Goal: Task Accomplishment & Management: Complete application form

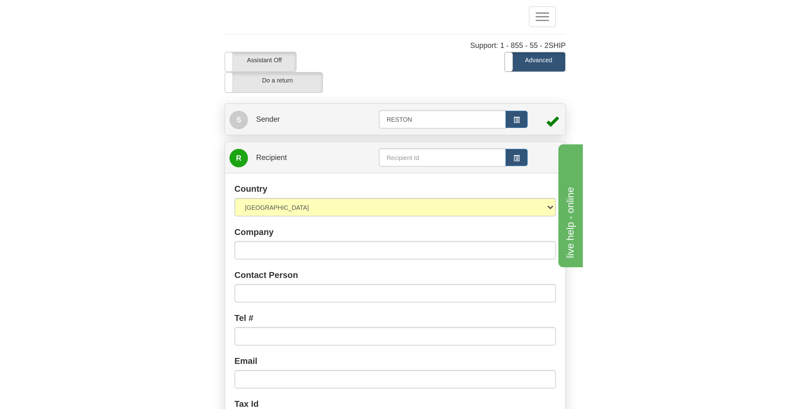
scroll to position [18, 0]
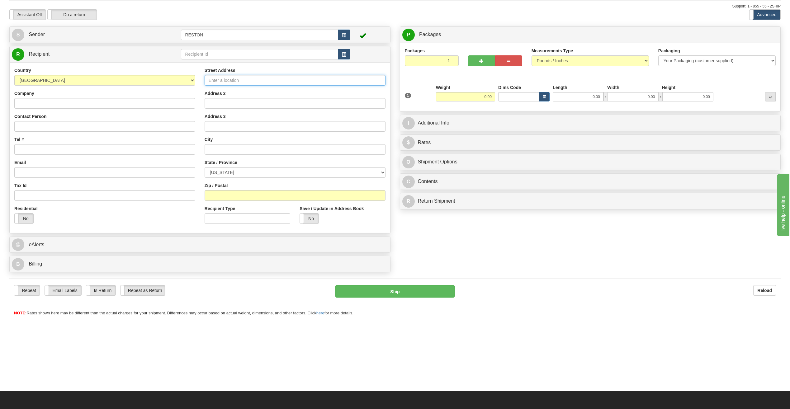
click at [238, 78] on input "Street Address" at bounding box center [295, 80] width 181 height 11
paste input "110302 E. 297, PRSE"
type input "110302 E. 297, PRSE"
paste input "Kennewick"
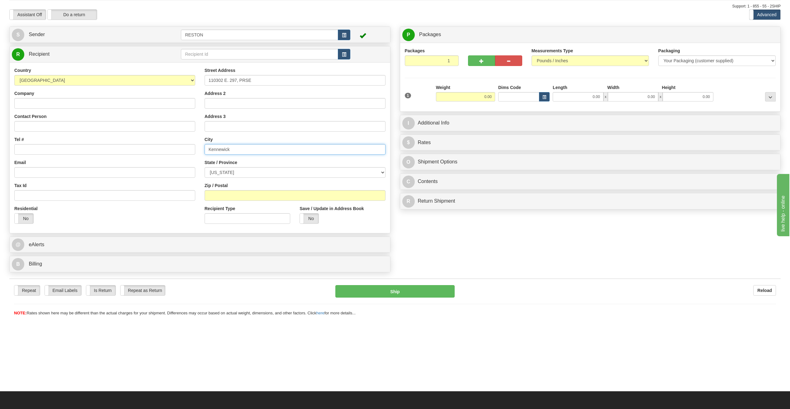
type input "Kennewick"
click at [247, 171] on select "ALABAMA ALASKA ARIZONA ARKANSAS Armed Forces America Armed Forces Europe Armed …" at bounding box center [295, 172] width 181 height 11
select select "WA"
click at [205, 167] on select "ALABAMA ALASKA ARIZONA ARKANSAS Armed Forces America Armed Forces Europe Armed …" at bounding box center [295, 172] width 181 height 11
paste input "99338"
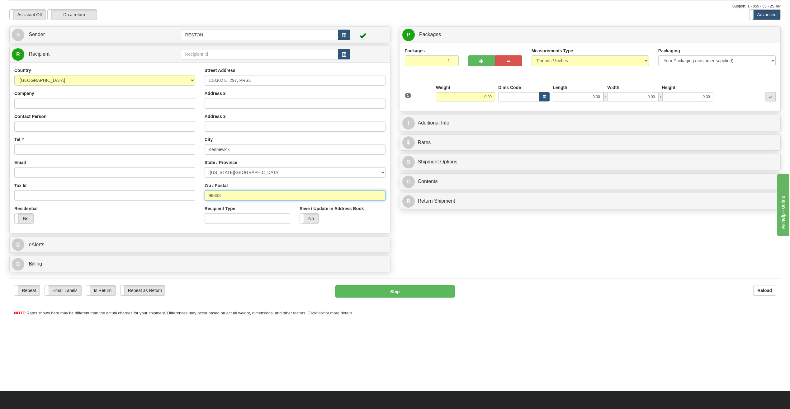
type input "99338"
click at [266, 171] on select "ALABAMA ALASKA ARIZONA ARKANSAS Armed Forces America Armed Forces Europe Armed …" at bounding box center [295, 172] width 181 height 11
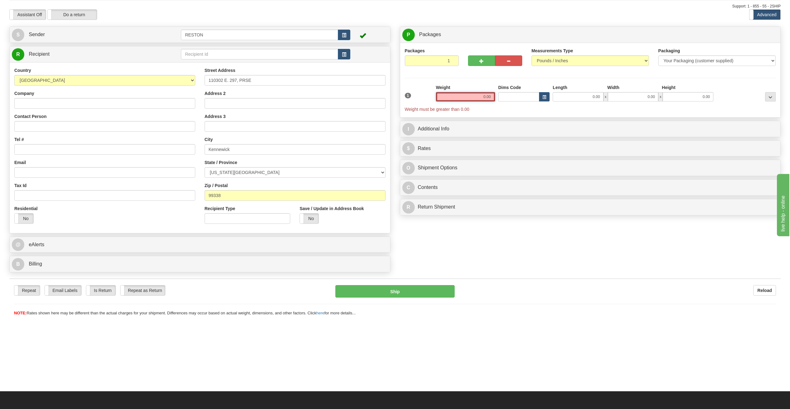
click at [487, 98] on input "0.00" at bounding box center [465, 96] width 59 height 9
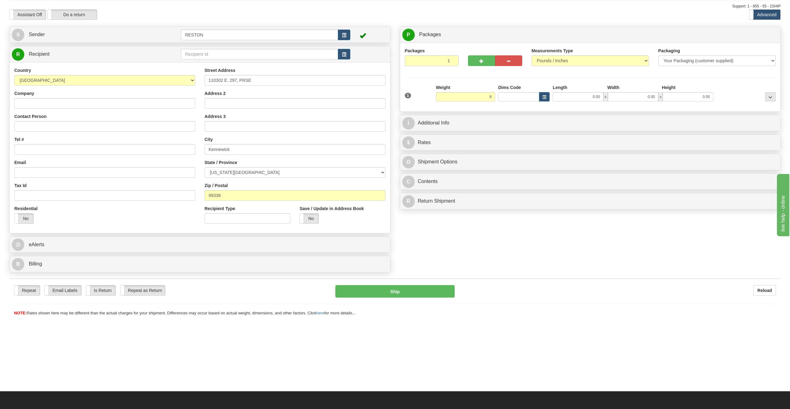
type input "6.00"
click at [413, 87] on div "1" at bounding box center [418, 91] width 31 height 14
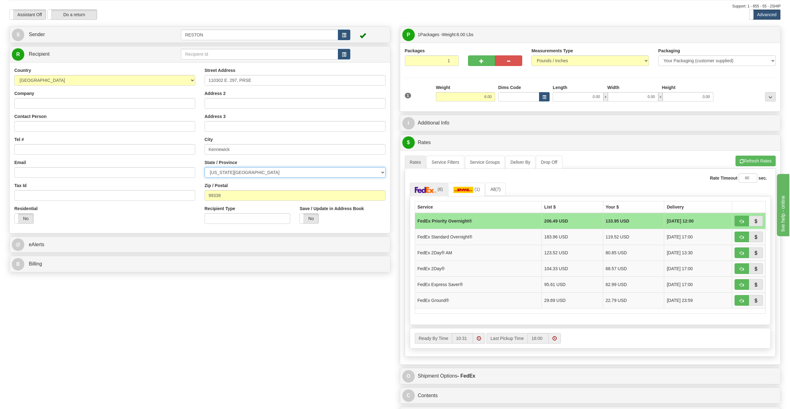
click at [263, 173] on select "ALABAMA ALASKA ARIZONA ARKANSAS Armed Forces America Armed Forces Europe Armed …" at bounding box center [295, 172] width 181 height 11
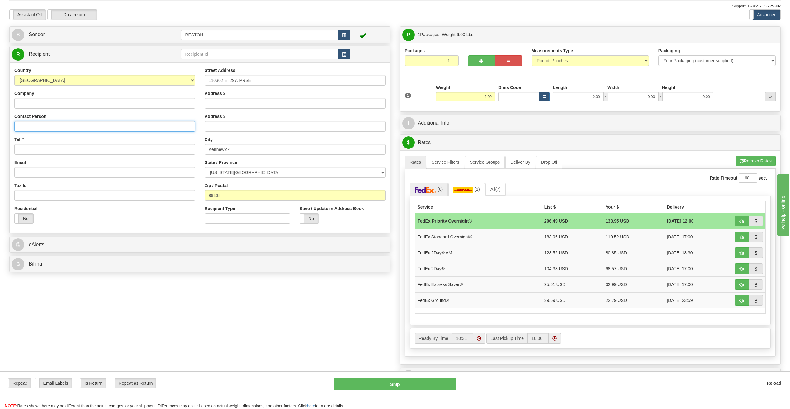
click at [45, 126] on input "Contact Person" at bounding box center [104, 126] width 181 height 11
type input "Kevin Asselin"
click at [40, 152] on input "Tel #" at bounding box center [104, 149] width 181 height 11
click at [37, 149] on input "Tel #" at bounding box center [104, 149] width 181 height 11
paste input "509-627-9969"
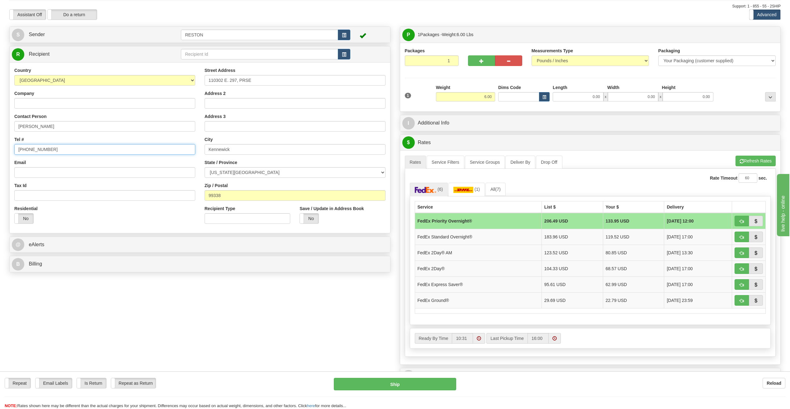
type input "509-627-9969"
click at [49, 172] on input "Email" at bounding box center [104, 172] width 181 height 11
drag, startPoint x: 44, startPoint y: 172, endPoint x: 153, endPoint y: 168, distance: 109.4
click at [43, 172] on input "Email" at bounding box center [104, 172] width 181 height 11
type input "kasselin@bechtel.us"
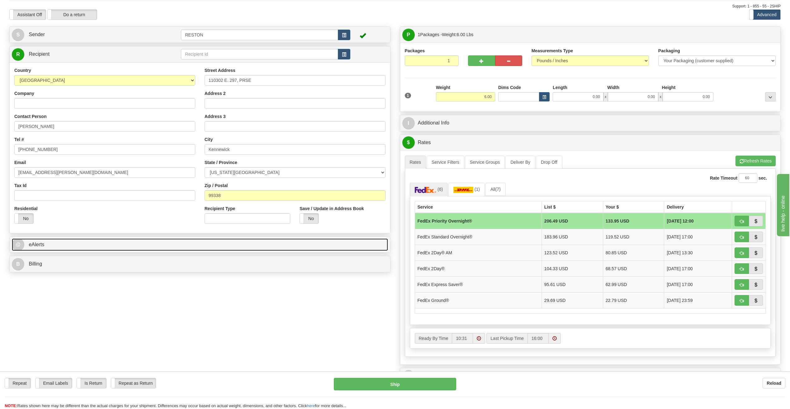
click at [105, 248] on link "@ eAlerts" at bounding box center [200, 245] width 376 height 13
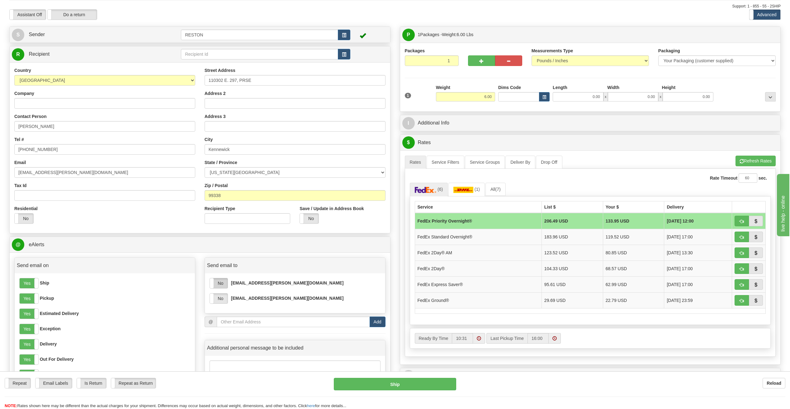
click at [220, 287] on label "No" at bounding box center [219, 283] width 18 height 10
click at [225, 299] on label "No" at bounding box center [219, 299] width 18 height 10
click at [235, 324] on input "email" at bounding box center [293, 322] width 153 height 11
click at [237, 319] on input "email" at bounding box center [293, 322] width 153 height 11
paste input "Kevinasselin1234@gmail.com"
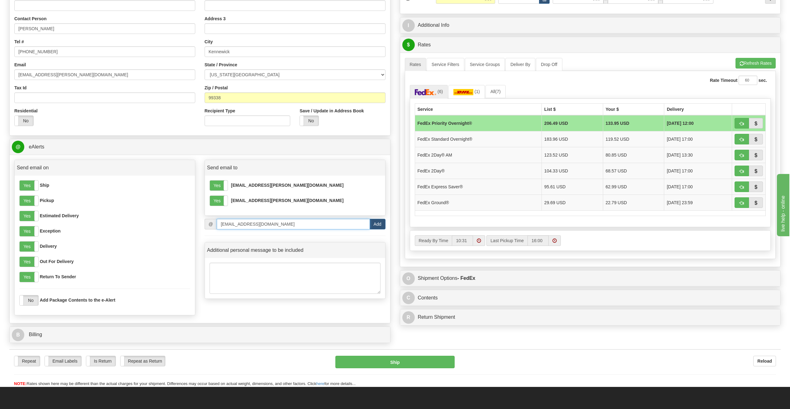
scroll to position [142, 0]
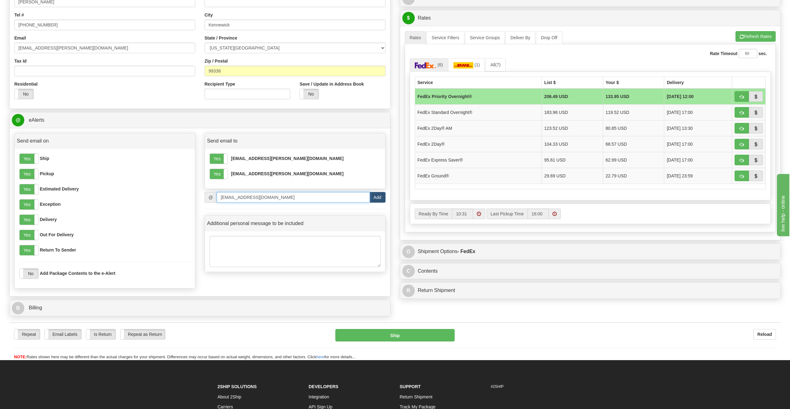
type input "Kevinasselin1234@gmail.com"
click at [376, 199] on button "Add" at bounding box center [378, 197] width 16 height 11
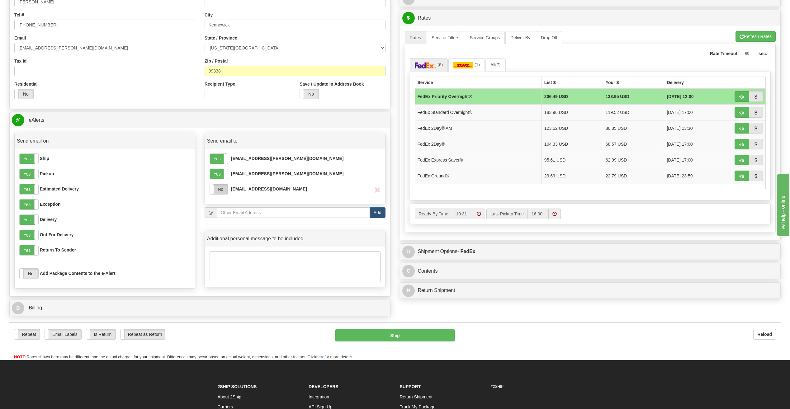
click at [225, 189] on label "No" at bounding box center [219, 189] width 18 height 10
click at [259, 270] on textarea at bounding box center [295, 266] width 171 height 31
type textarea "You laptop has been"
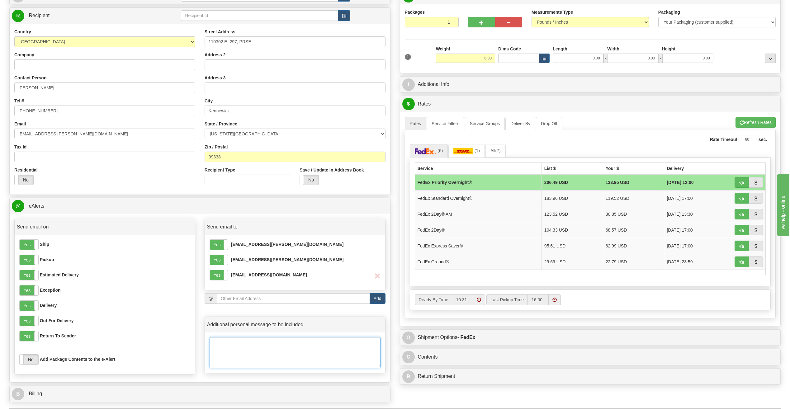
scroll to position [0, 0]
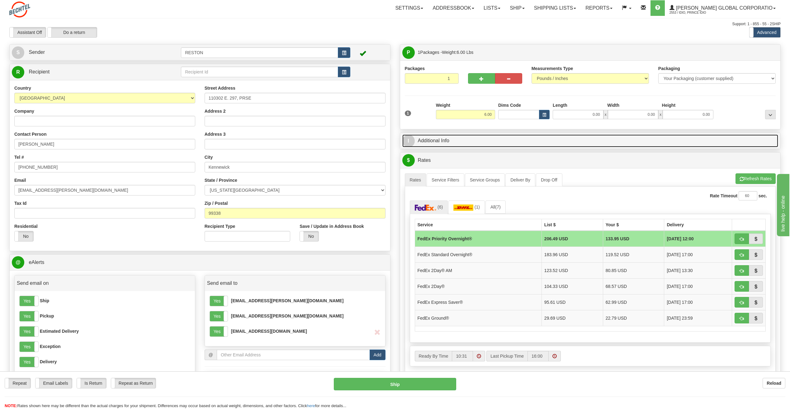
click at [431, 141] on link "I Additional Info" at bounding box center [590, 141] width 376 height 13
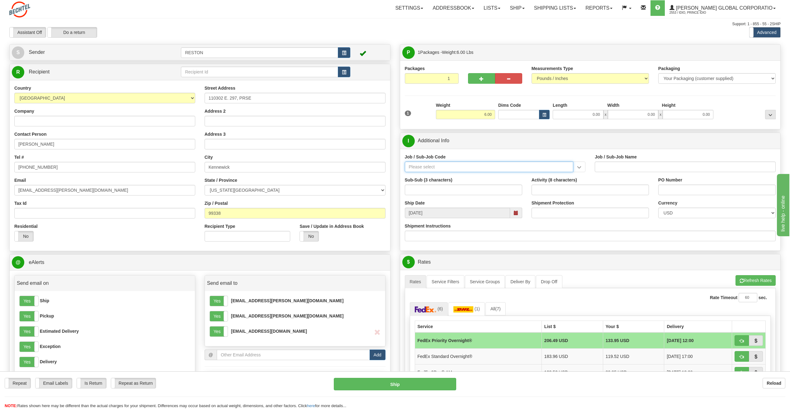
click at [481, 168] on input "Job / Sub-Job Code" at bounding box center [489, 167] width 169 height 11
paste input "26776-100"
type input "26776-100"
click at [466, 177] on div "26776-100" at bounding box center [487, 176] width 163 height 7
type input "PROJECT REEVES - ECI WORK ORDER"
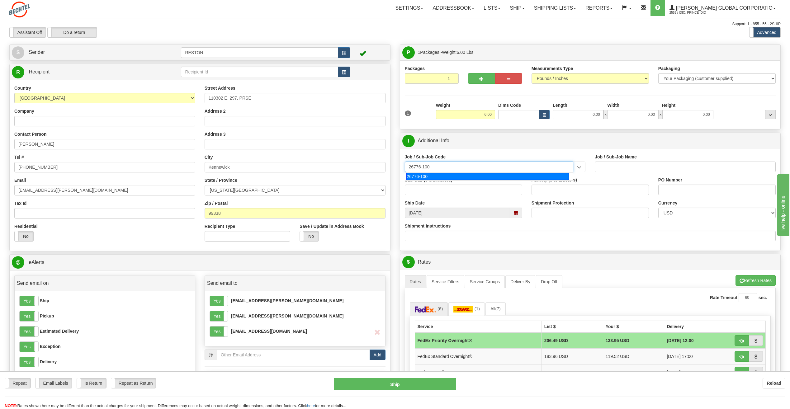
type input "26776-100"
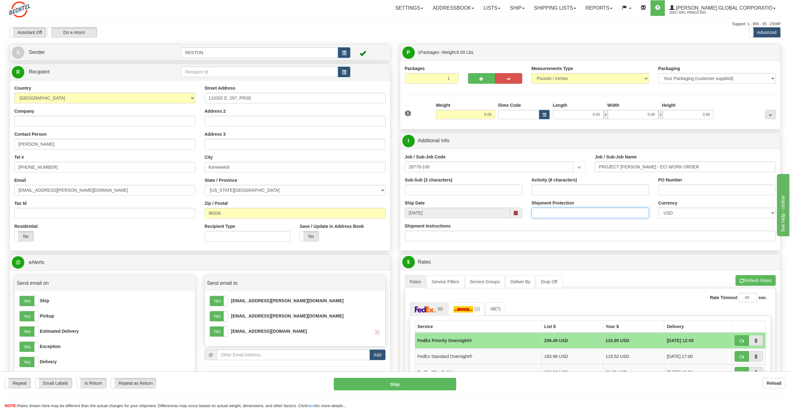
click at [561, 212] on input "Shipment Protection" at bounding box center [590, 213] width 117 height 11
type input "1000"
click at [525, 224] on div "Shipment Instructions" at bounding box center [590, 232] width 371 height 18
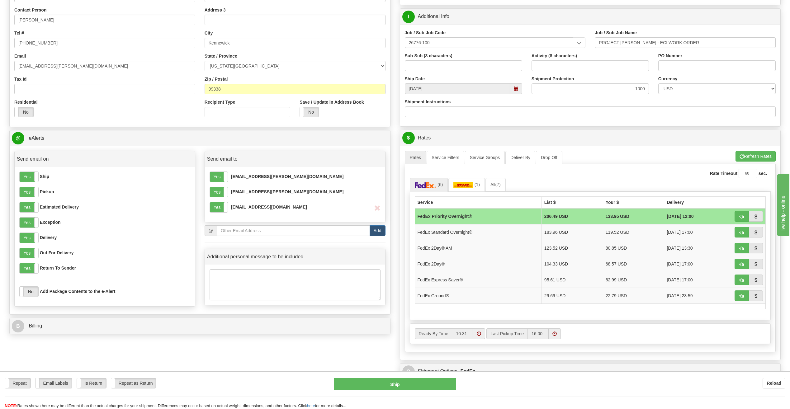
scroll to position [125, 0]
click at [742, 158] on span "button" at bounding box center [742, 156] width 4 height 4
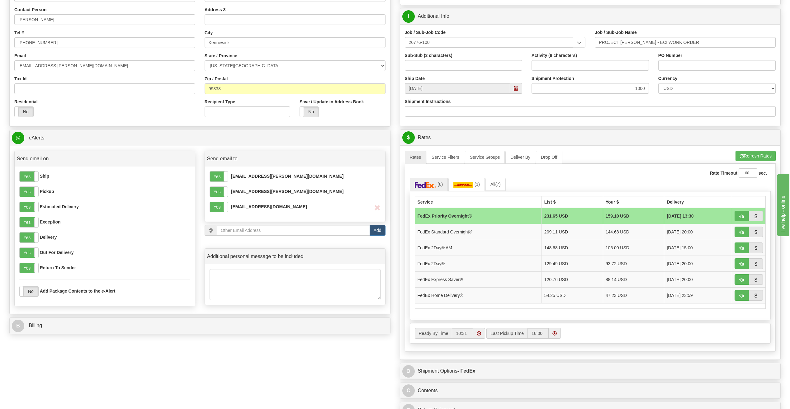
click at [513, 215] on td "FedEx Priority Overnight®" at bounding box center [478, 216] width 127 height 16
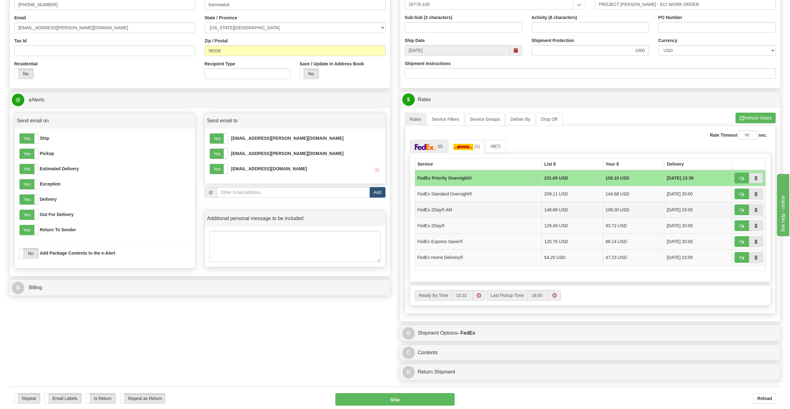
scroll to position [187, 0]
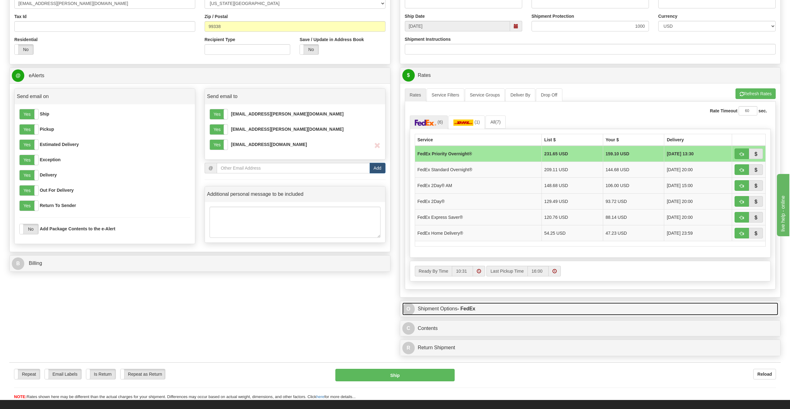
click at [485, 309] on link "O Shipment Options - FedEx" at bounding box center [590, 309] width 376 height 13
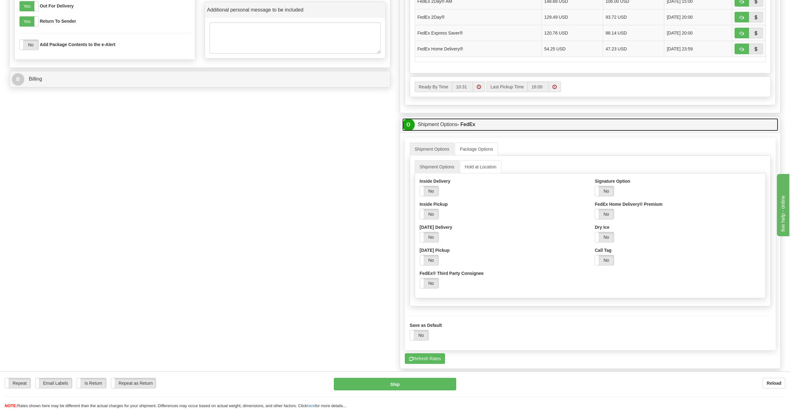
scroll to position [374, 0]
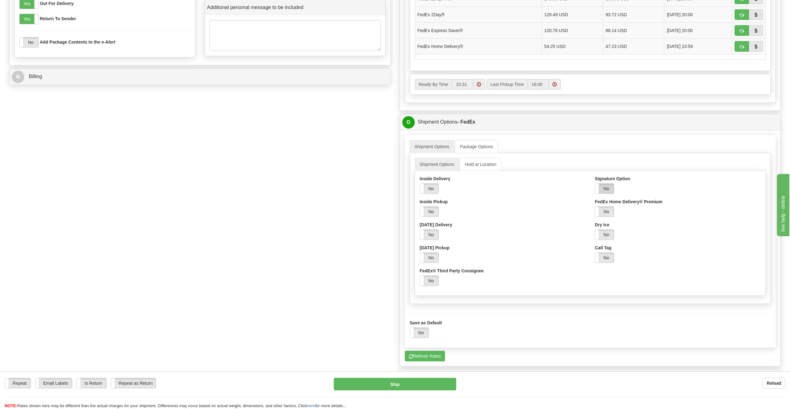
click at [608, 189] on label "No" at bounding box center [604, 189] width 19 height 10
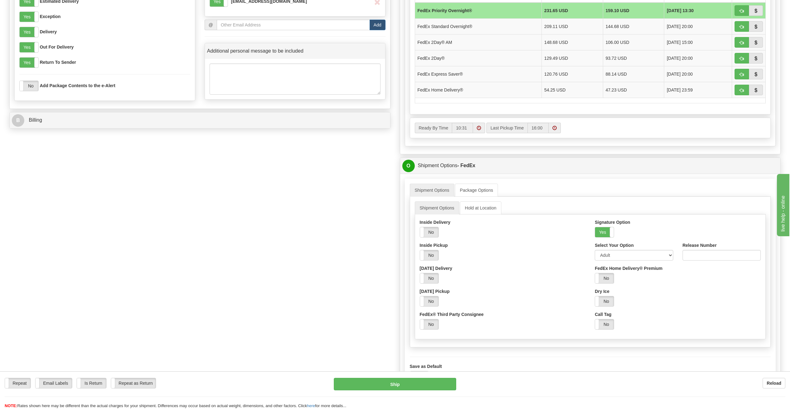
scroll to position [405, 0]
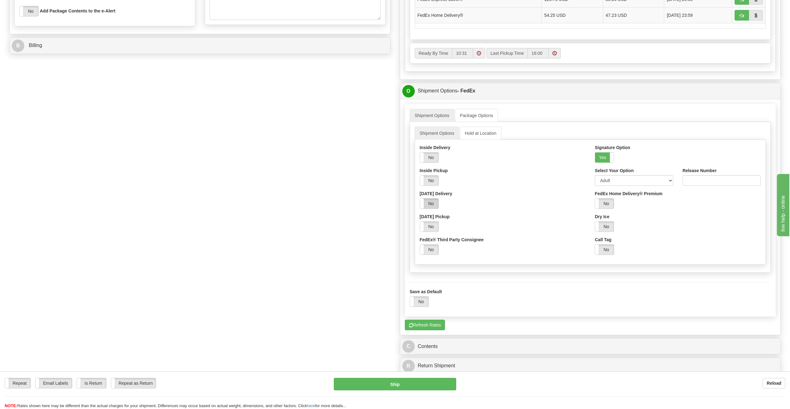
click at [433, 204] on label "No" at bounding box center [429, 204] width 19 height 10
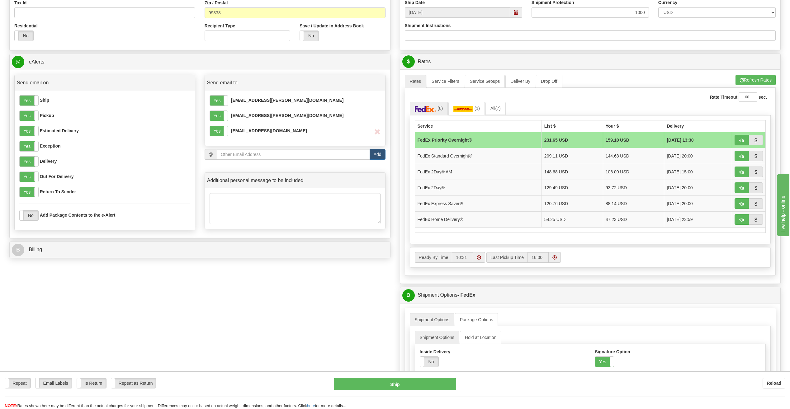
scroll to position [156, 0]
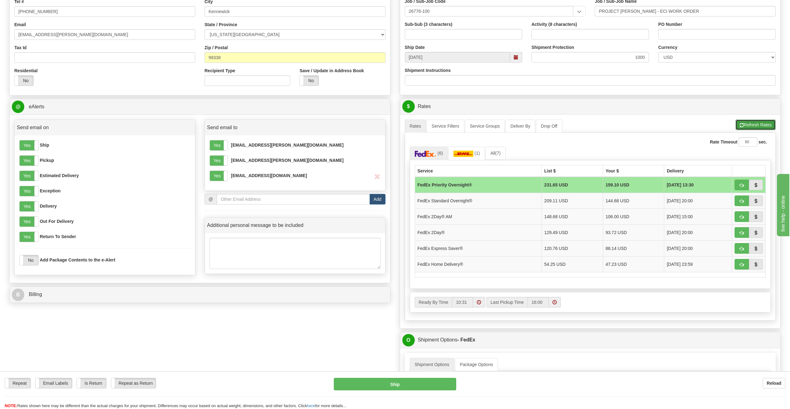
click at [757, 128] on button "Refresh Rates" at bounding box center [756, 125] width 40 height 11
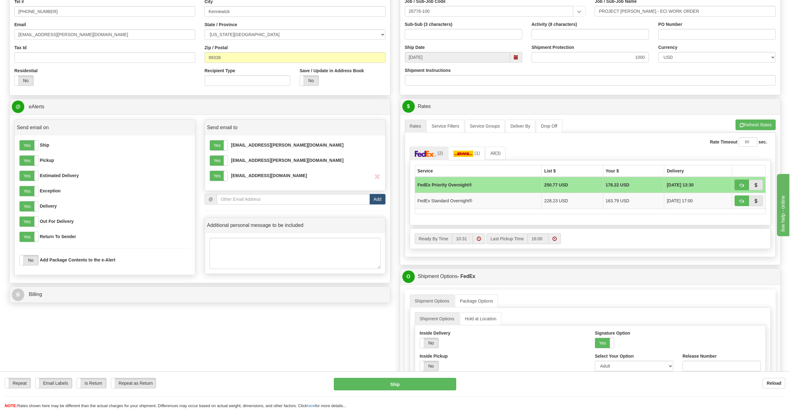
click at [479, 185] on td "FedEx Priority Overnight®" at bounding box center [478, 185] width 127 height 16
drag, startPoint x: 511, startPoint y: 202, endPoint x: 506, endPoint y: 202, distance: 4.4
click at [506, 202] on td "FedEx Standard Overnight®" at bounding box center [478, 201] width 127 height 16
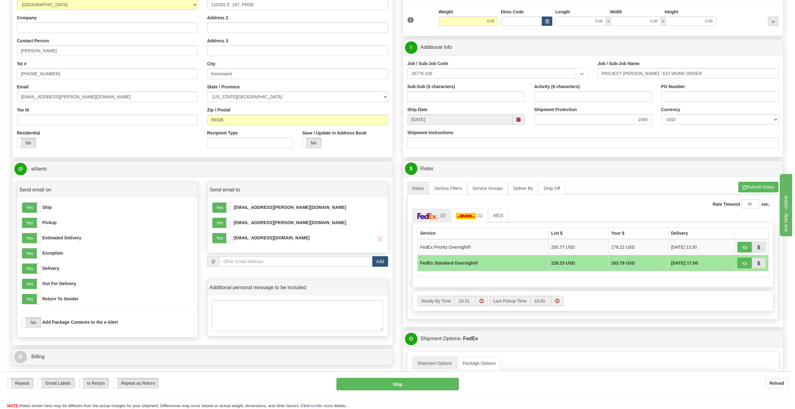
scroll to position [62, 0]
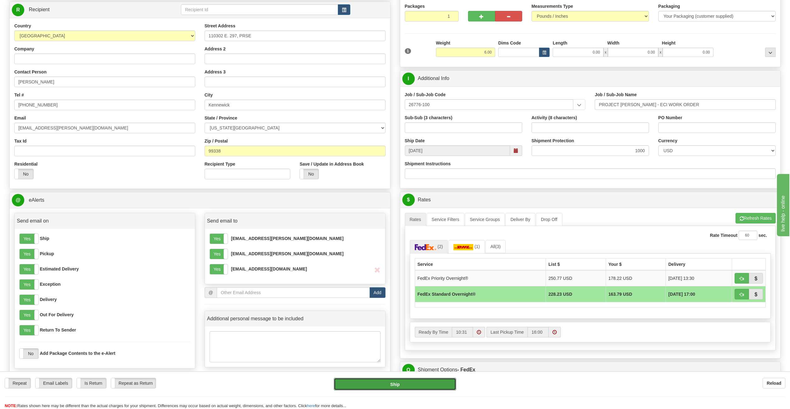
drag, startPoint x: 373, startPoint y: 387, endPoint x: 251, endPoint y: 373, distance: 122.5
click at [251, 373] on div "Repeat Repeat Email Labels Email Labels Edit Is Return Is Return Repeat as Retu…" at bounding box center [395, 391] width 790 height 38
click at [374, 383] on button "Ship" at bounding box center [395, 384] width 122 height 12
type input "05"
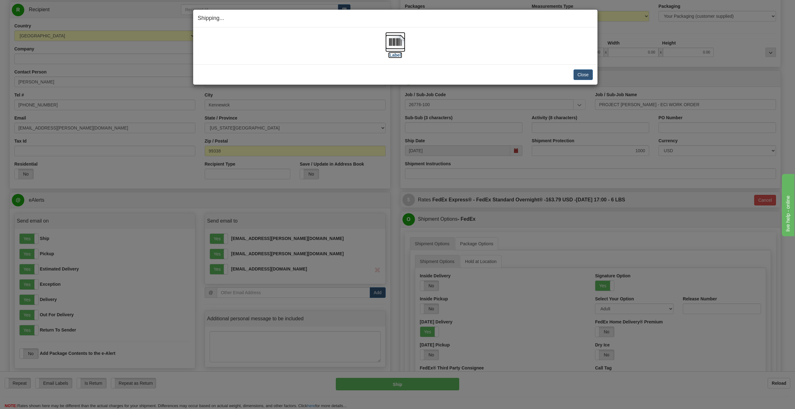
click at [390, 54] on label "[Label]" at bounding box center [395, 55] width 14 height 6
